Goal: Information Seeking & Learning: Learn about a topic

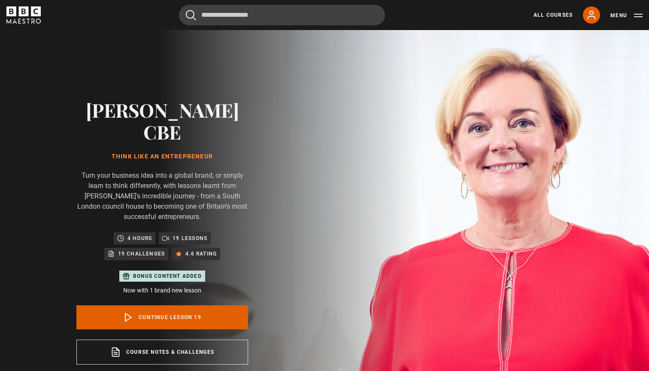
scroll to position [591, 0]
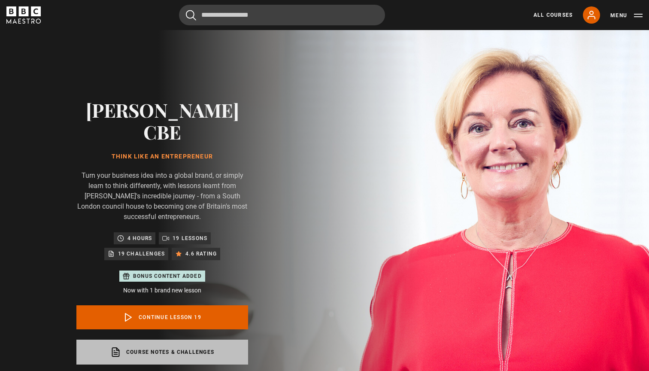
click at [172, 340] on link "Course notes & Challenges opens in a new tab" at bounding box center [162, 352] width 172 height 25
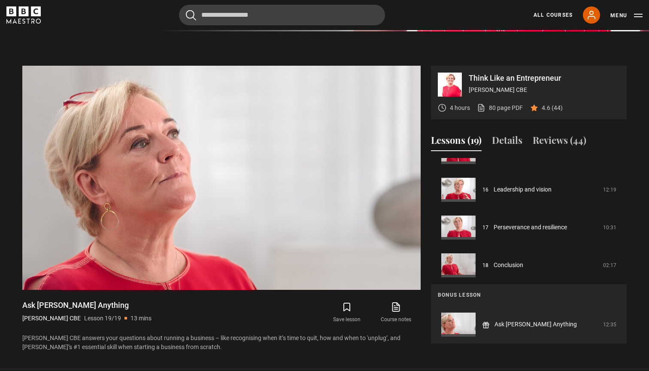
scroll to position [356, 0]
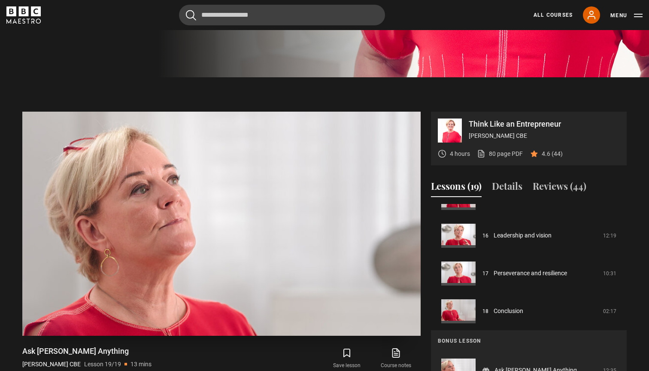
click at [239, 178] on video "Video Player" at bounding box center [221, 224] width 398 height 224
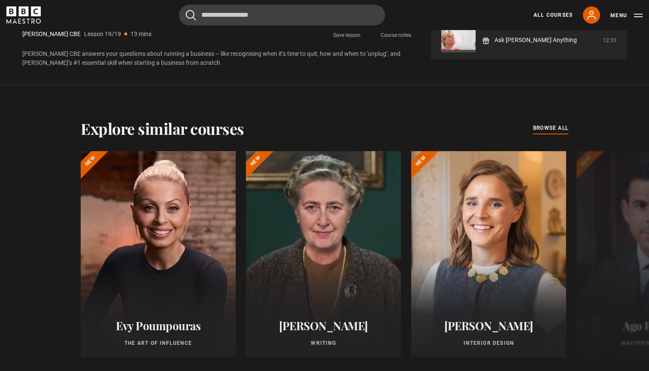
scroll to position [685, 0]
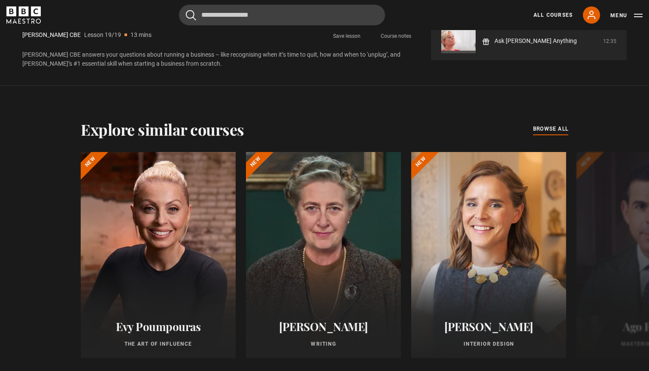
click at [621, 14] on button "Menu" at bounding box center [626, 15] width 32 height 9
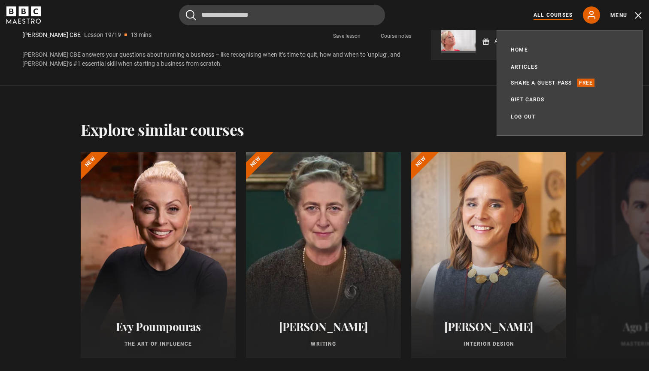
click at [552, 13] on link "All Courses" at bounding box center [553, 15] width 39 height 8
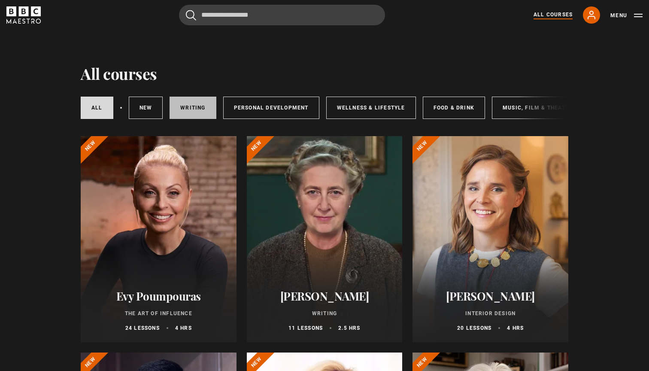
click at [197, 107] on link "Writing" at bounding box center [193, 108] width 46 height 22
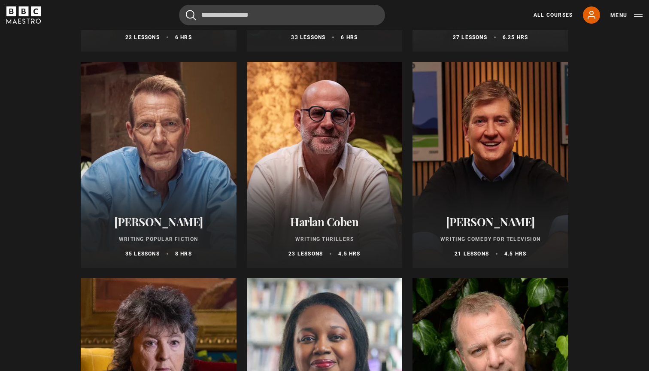
scroll to position [470, 0]
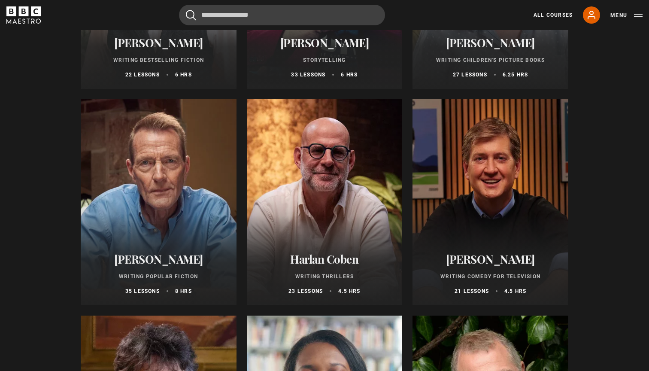
click at [324, 179] on div at bounding box center [325, 202] width 156 height 206
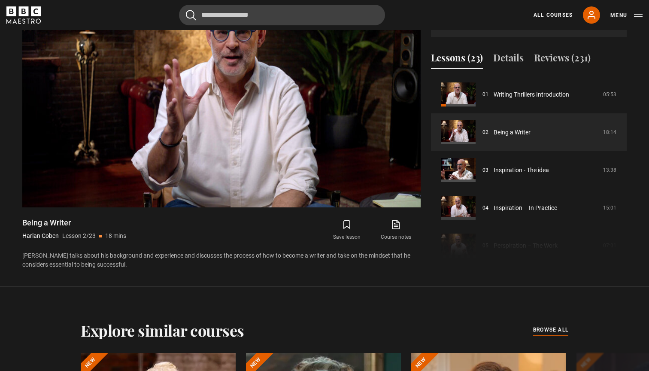
scroll to position [313, 0]
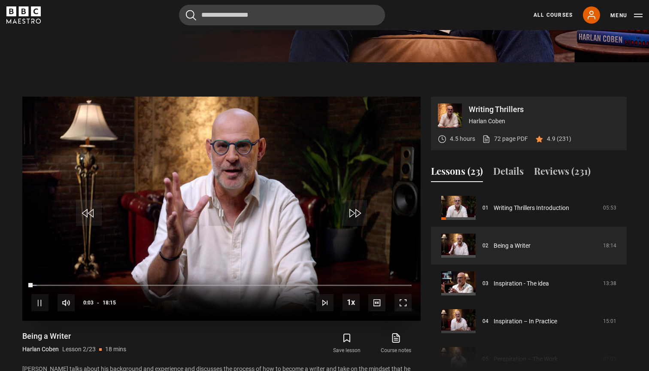
click at [231, 214] on span "Video Player" at bounding box center [222, 213] width 26 height 26
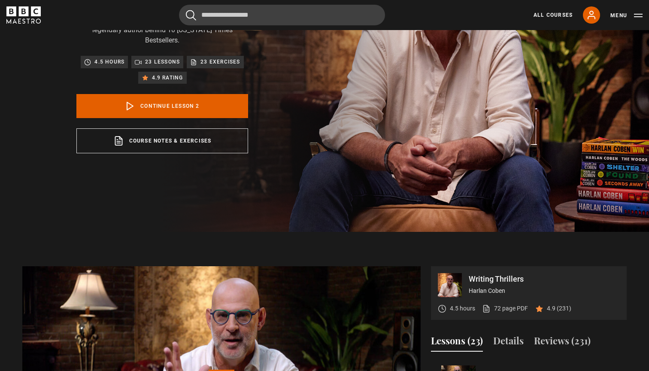
scroll to position [84, 0]
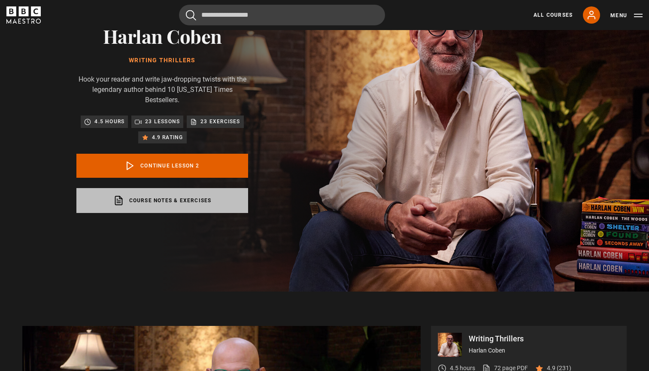
click at [161, 191] on link "Course notes & exercises opens in a new tab" at bounding box center [162, 200] width 172 height 25
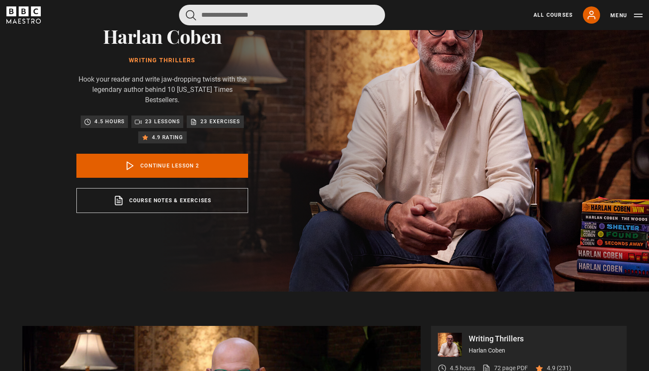
click at [251, 17] on input "Search" at bounding box center [282, 15] width 206 height 21
type input "******"
click at [191, 15] on button "submit" at bounding box center [191, 15] width 10 height 11
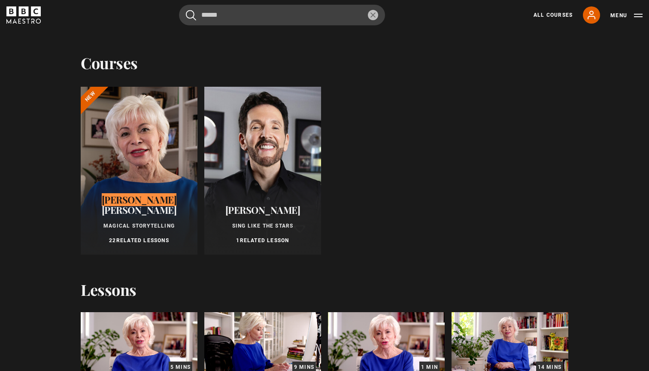
click at [108, 174] on div at bounding box center [139, 171] width 117 height 168
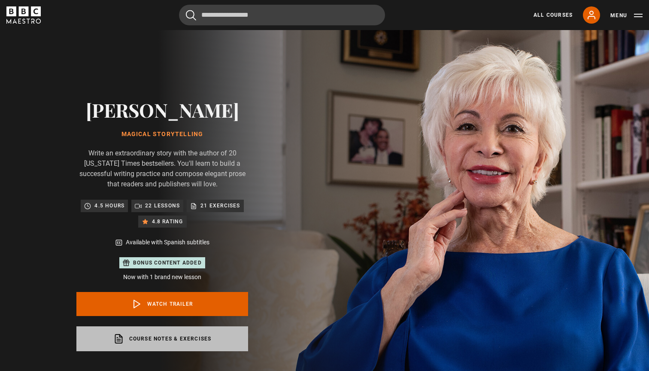
click at [152, 332] on link "Course notes & exercises opens in a new tab" at bounding box center [162, 338] width 172 height 25
